Goal: Complete application form

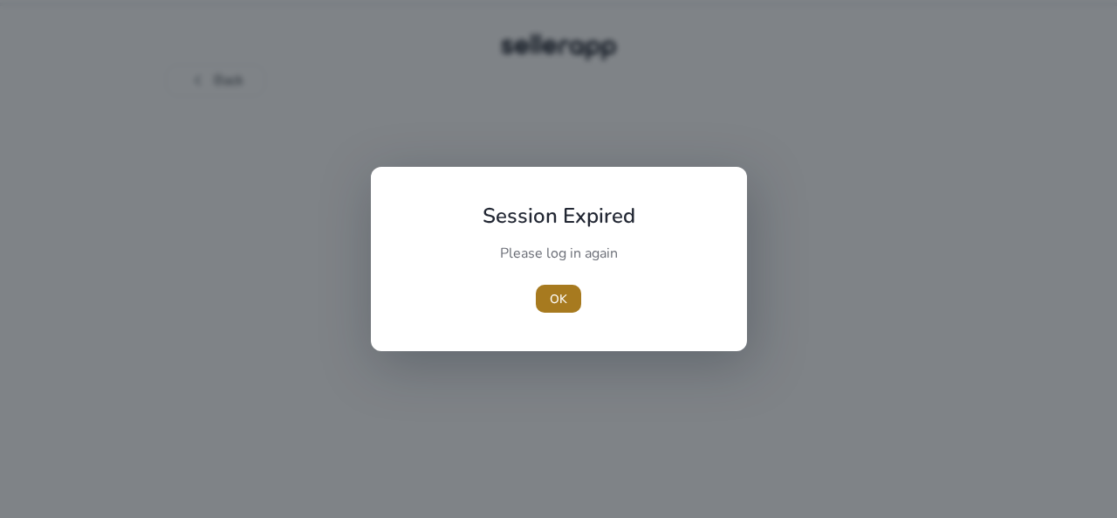
click at [564, 308] on span "button" at bounding box center [558, 299] width 45 height 42
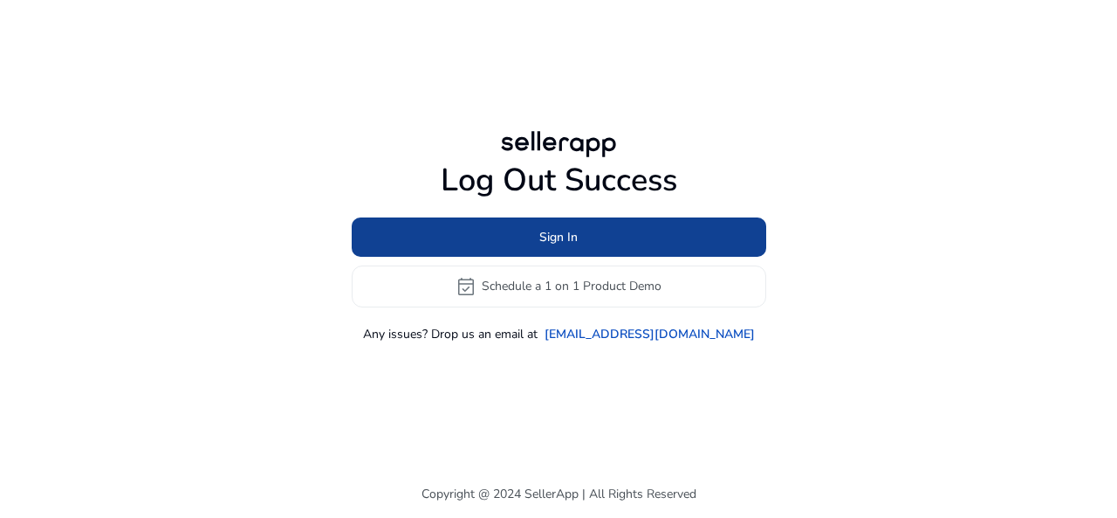
click at [552, 238] on span "Sign In" at bounding box center [558, 237] width 38 height 18
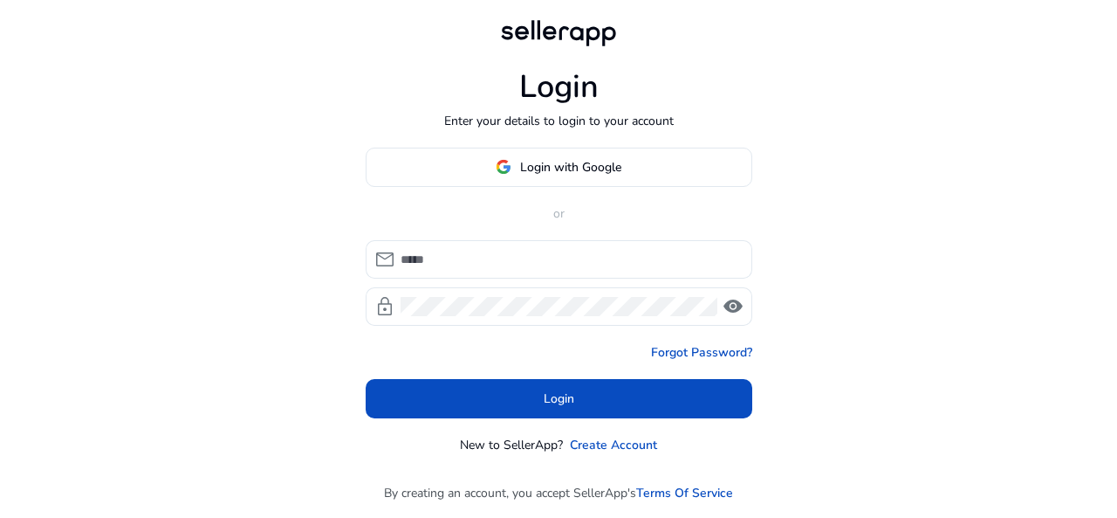
type input "**********"
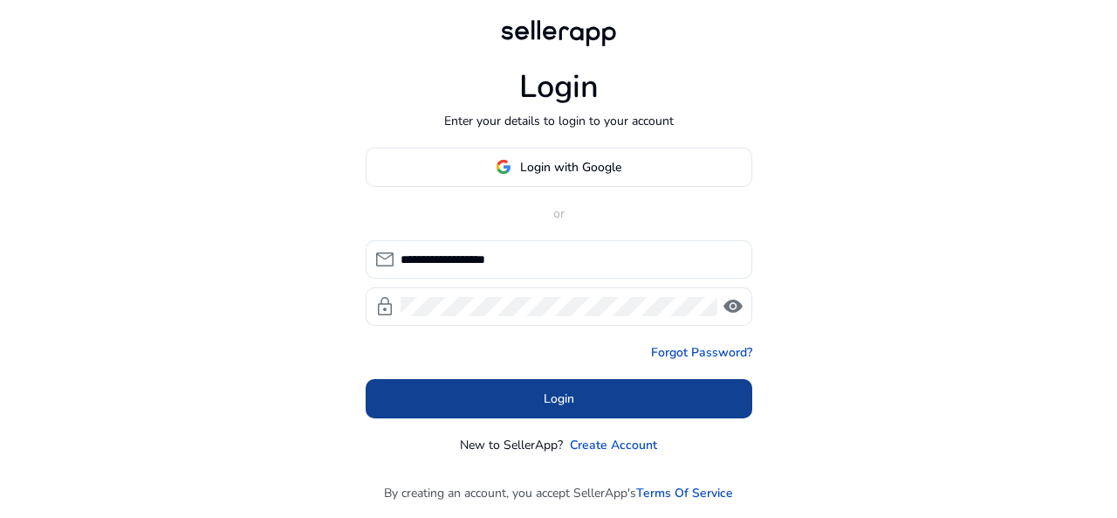
click at [552, 399] on span "Login" at bounding box center [559, 398] width 31 height 18
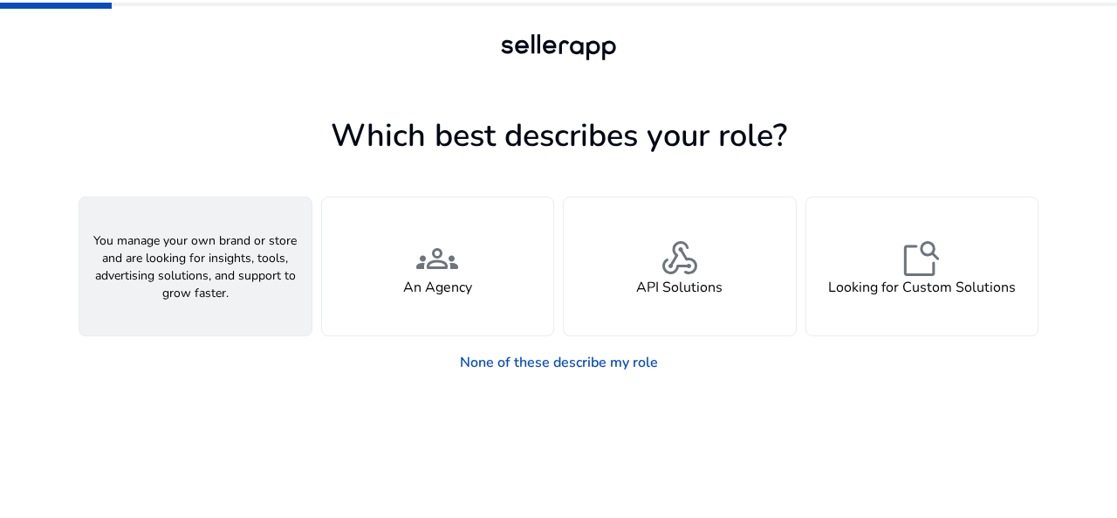
click at [194, 280] on h4 "A Seller" at bounding box center [195, 287] width 52 height 17
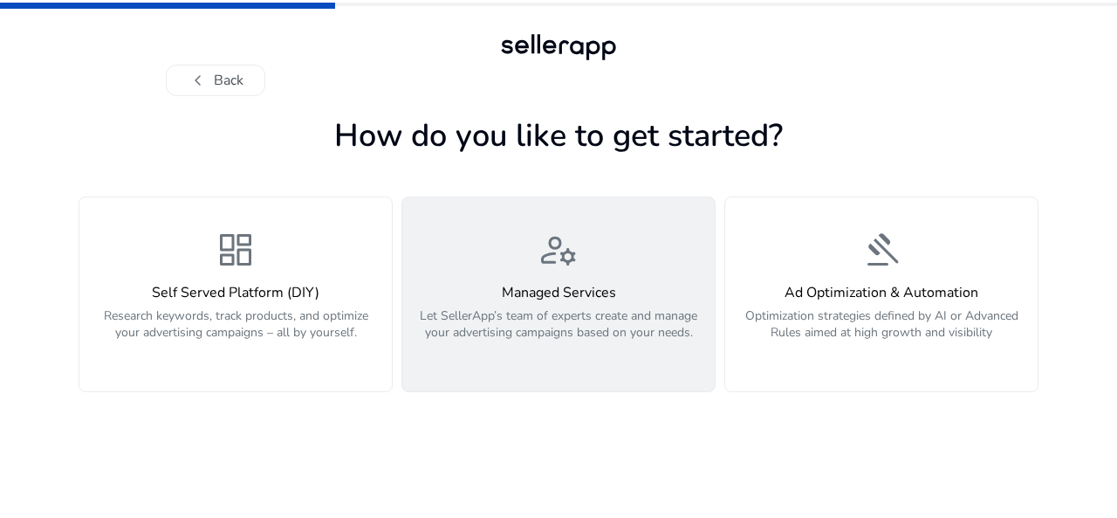
click at [594, 333] on p "Let SellerApp’s team of experts create and manage your advertising campaigns ba…" at bounding box center [559, 333] width 292 height 52
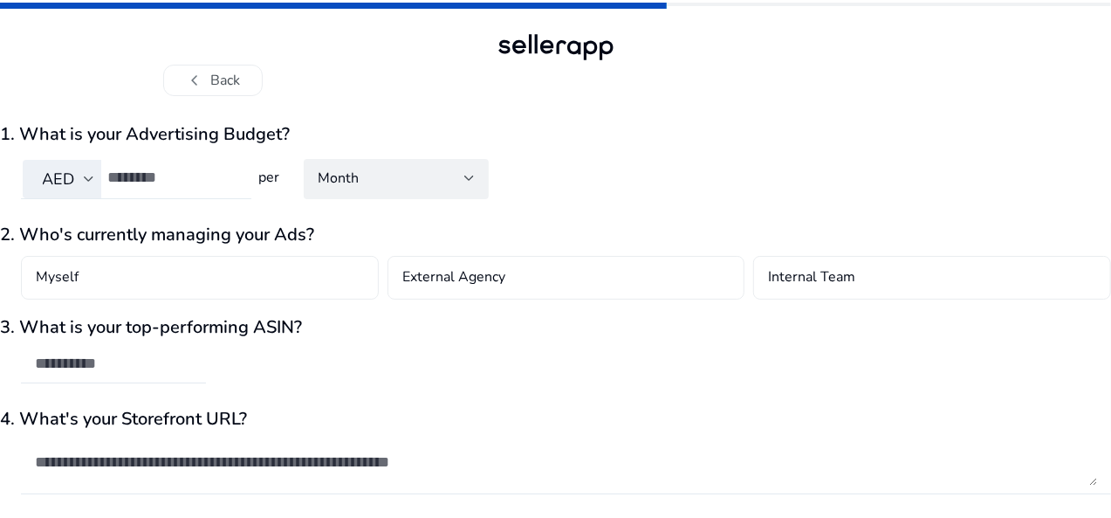
click at [226, 171] on input "number" at bounding box center [172, 177] width 130 height 19
type input "***"
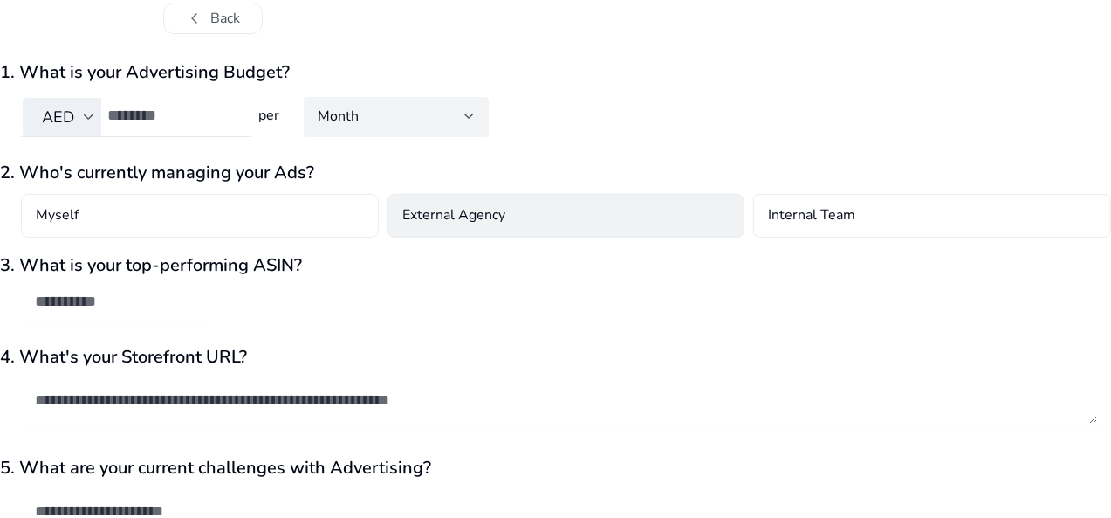
scroll to position [87, 0]
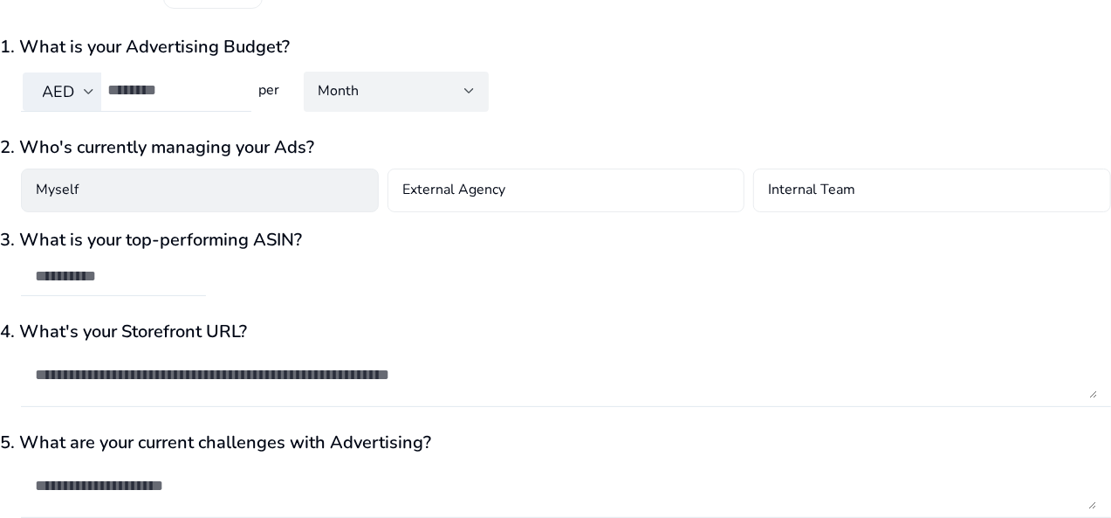
click at [249, 199] on div "Myself" at bounding box center [200, 190] width 358 height 44
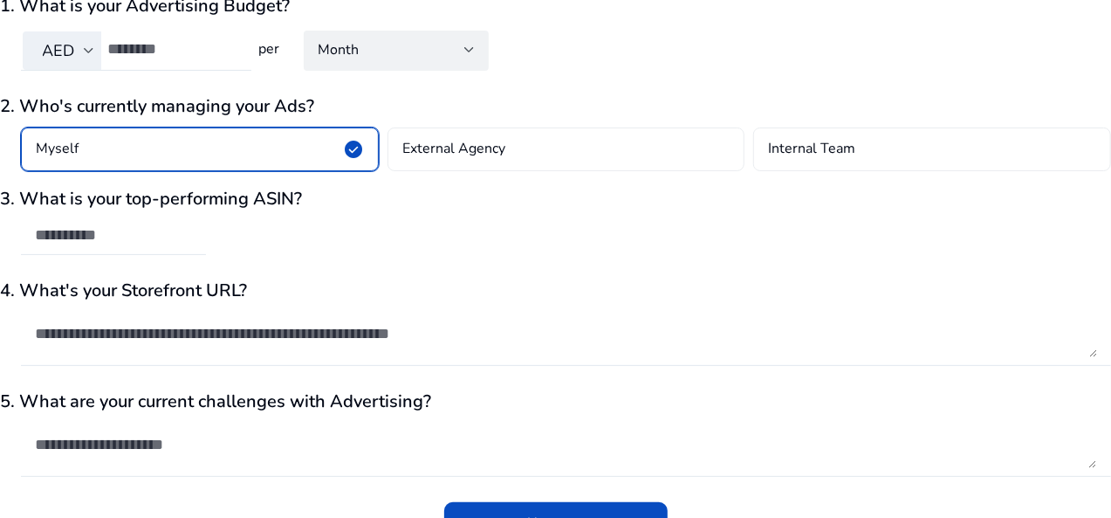
scroll to position [165, 0]
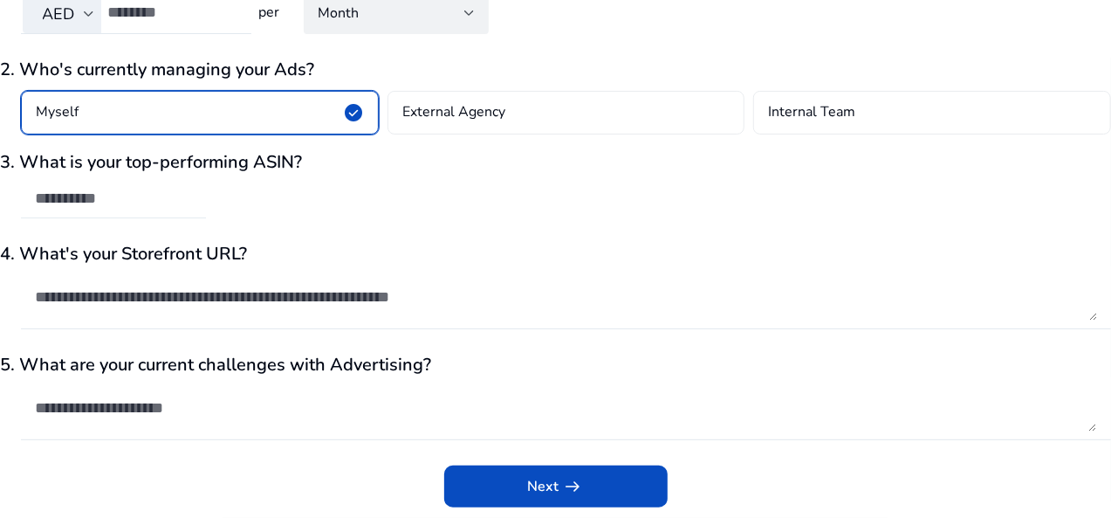
click at [192, 187] on div at bounding box center [113, 199] width 157 height 38
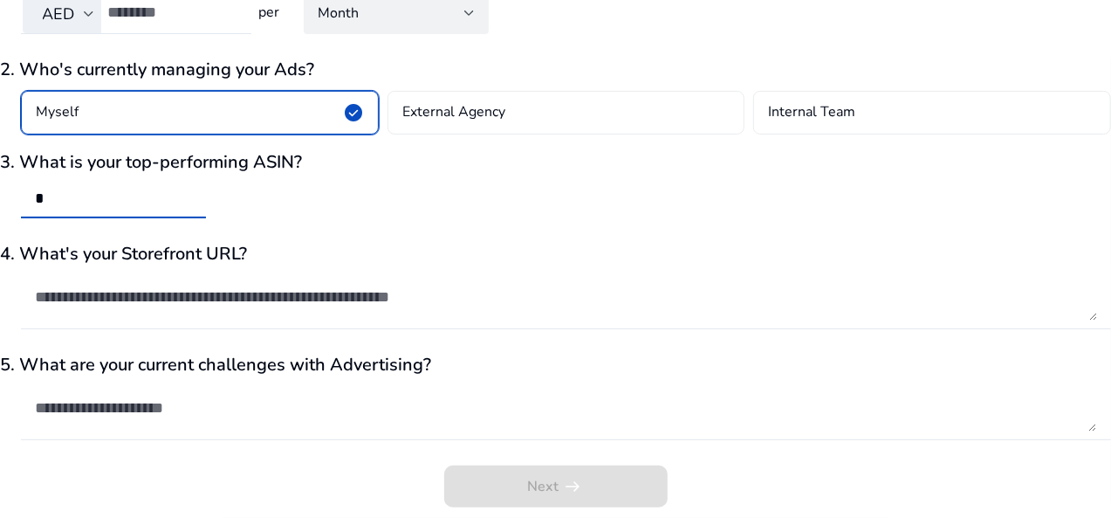
type input "*"
click at [131, 187] on div "*" at bounding box center [113, 199] width 157 height 38
